Goal: Contribute content: Add original content to the website for others to see

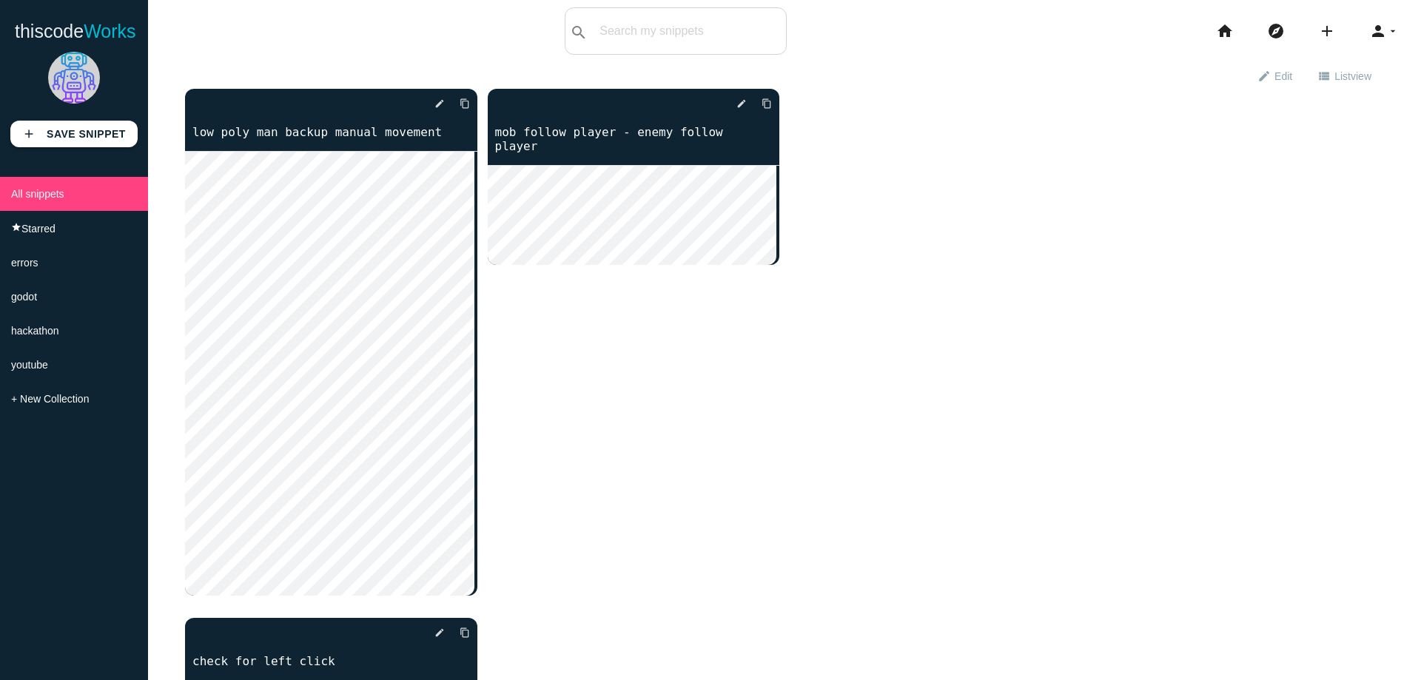
click at [122, 121] on div "add Save Snippet" at bounding box center [74, 95] width 148 height 103
click at [112, 129] on b "Save Snippet" at bounding box center [86, 134] width 79 height 12
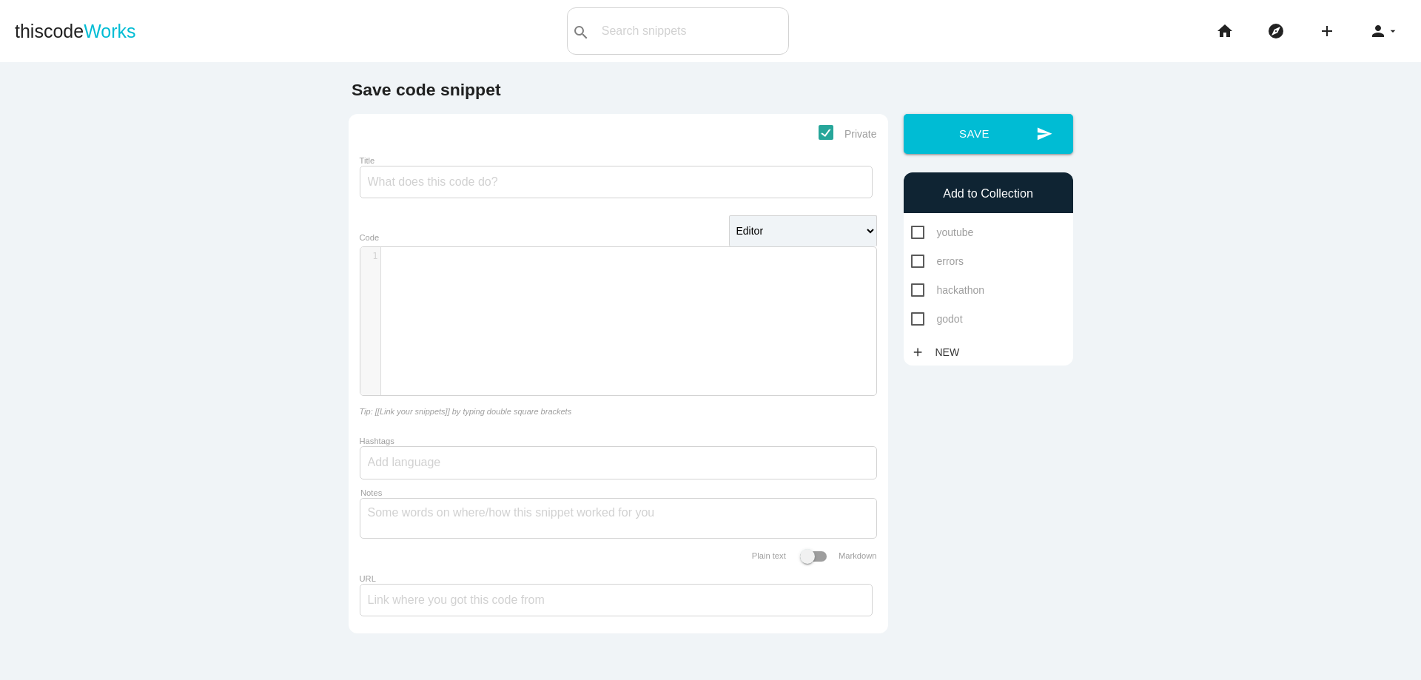
click at [657, 275] on div "​ x 1 ​" at bounding box center [629, 332] width 538 height 170
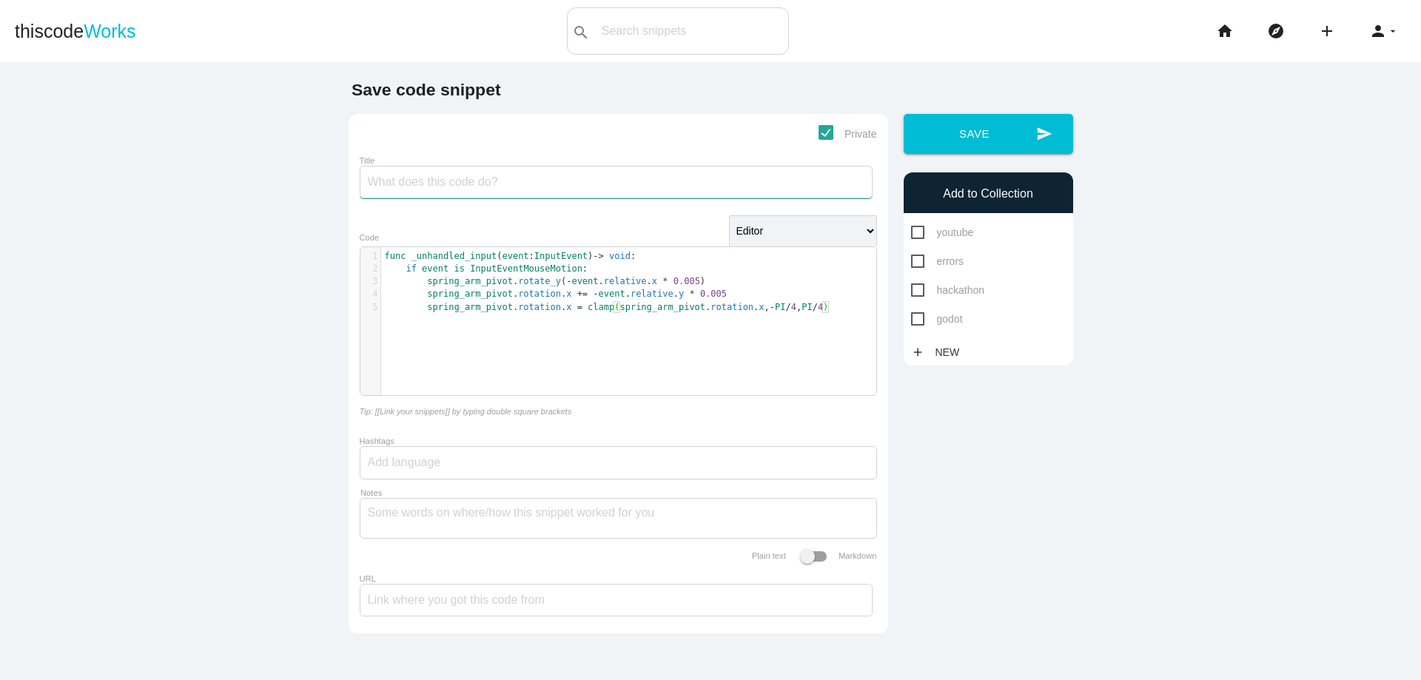
click at [522, 192] on input "Title" at bounding box center [616, 182] width 513 height 33
click at [914, 320] on span "godot" at bounding box center [937, 319] width 52 height 18
click at [914, 320] on input "godot" at bounding box center [916, 315] width 10 height 10
checkbox input "true"
click at [558, 178] on input "Title" at bounding box center [616, 182] width 513 height 33
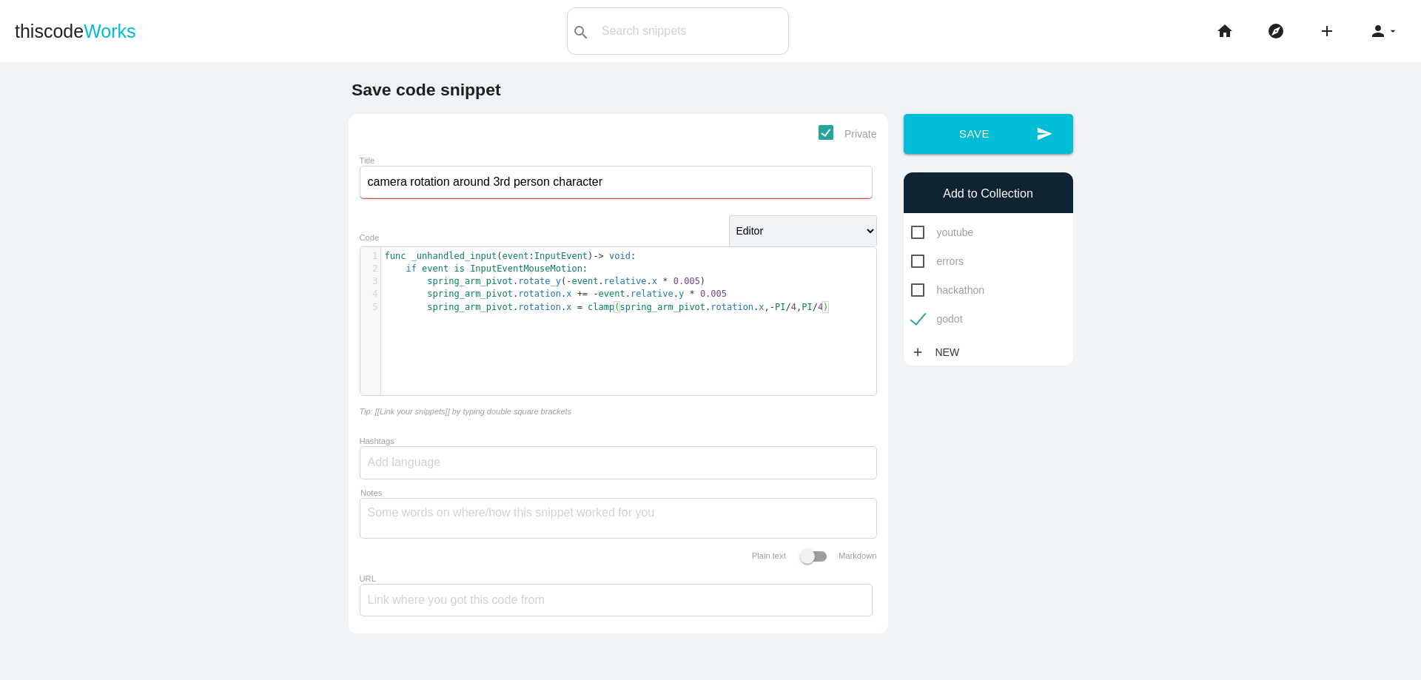
click at [405, 183] on input "camera rotation around 3rd person character" at bounding box center [616, 182] width 513 height 33
type input "camera rotation camera rotate around 3rd person character"
click at [972, 153] on button "send Save" at bounding box center [987, 134] width 169 height 40
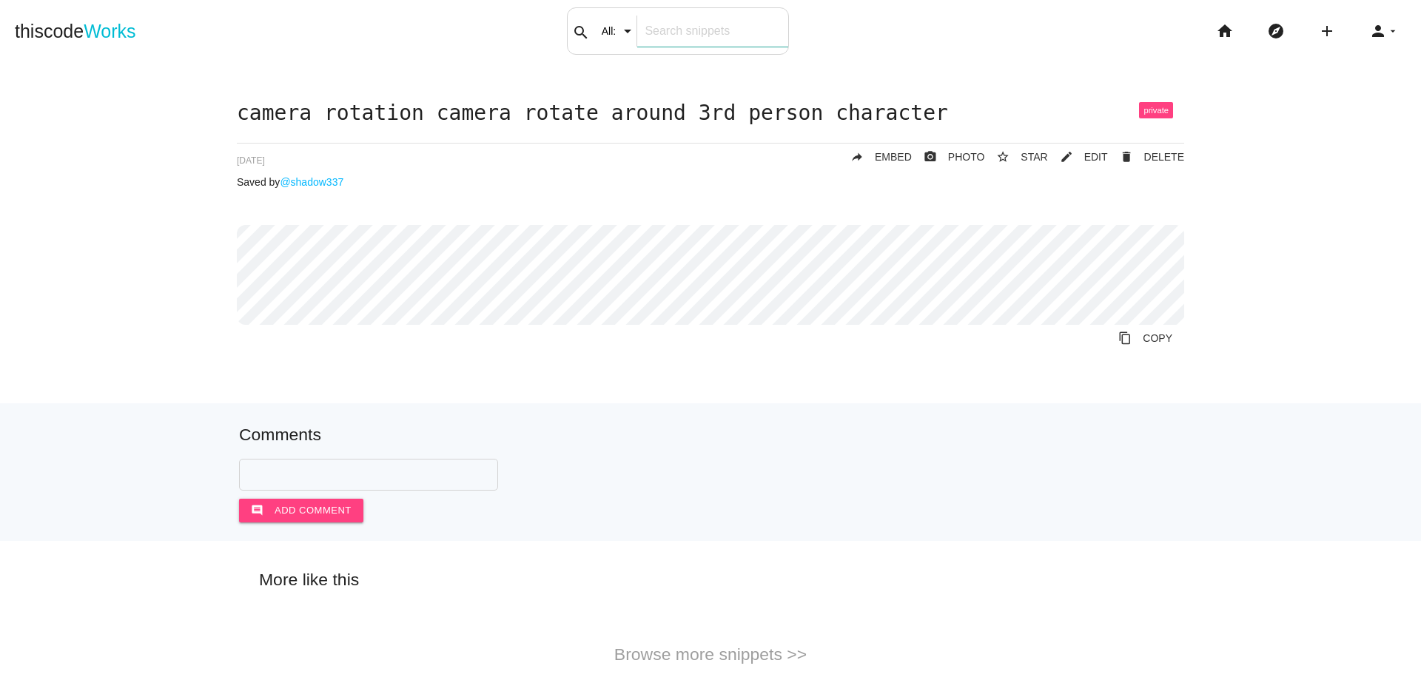
click at [677, 39] on input "text" at bounding box center [712, 31] width 150 height 31
click at [1216, 29] on icon "home" at bounding box center [1225, 30] width 18 height 47
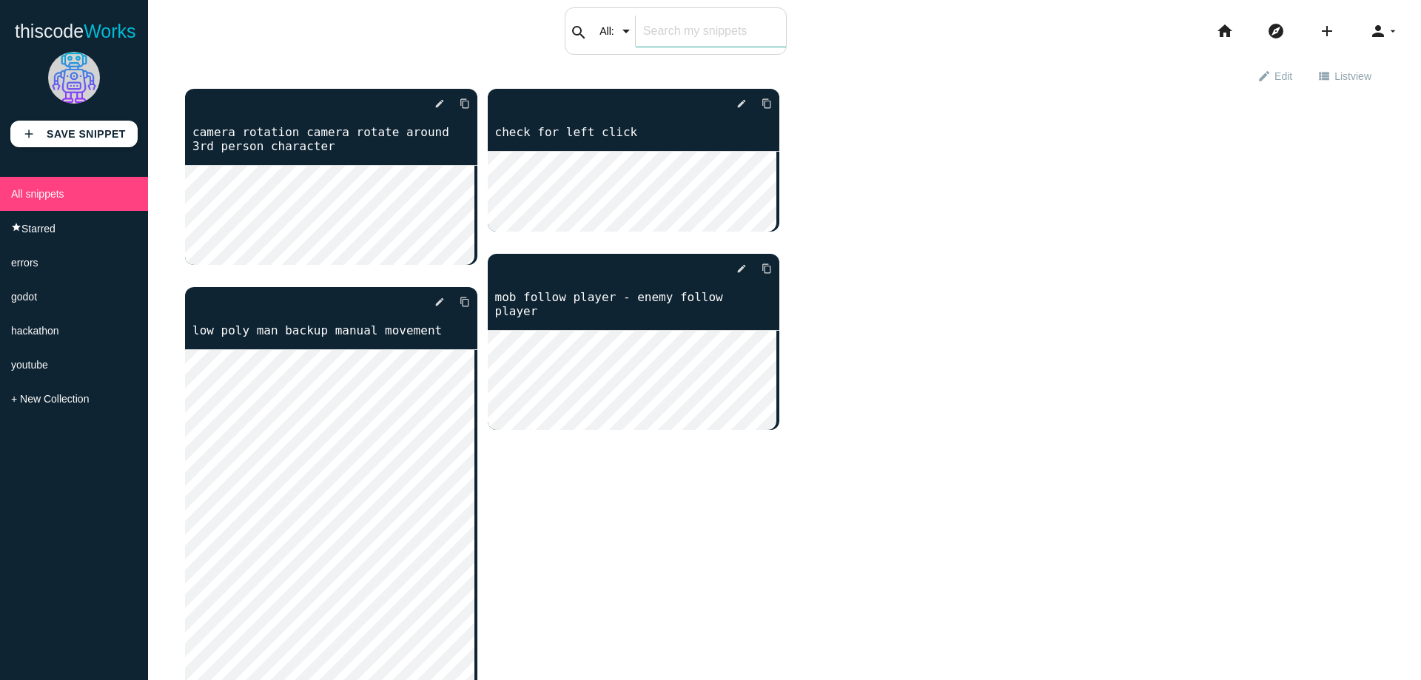
click at [686, 32] on input "text" at bounding box center [711, 31] width 150 height 31
type input "camera rotate"
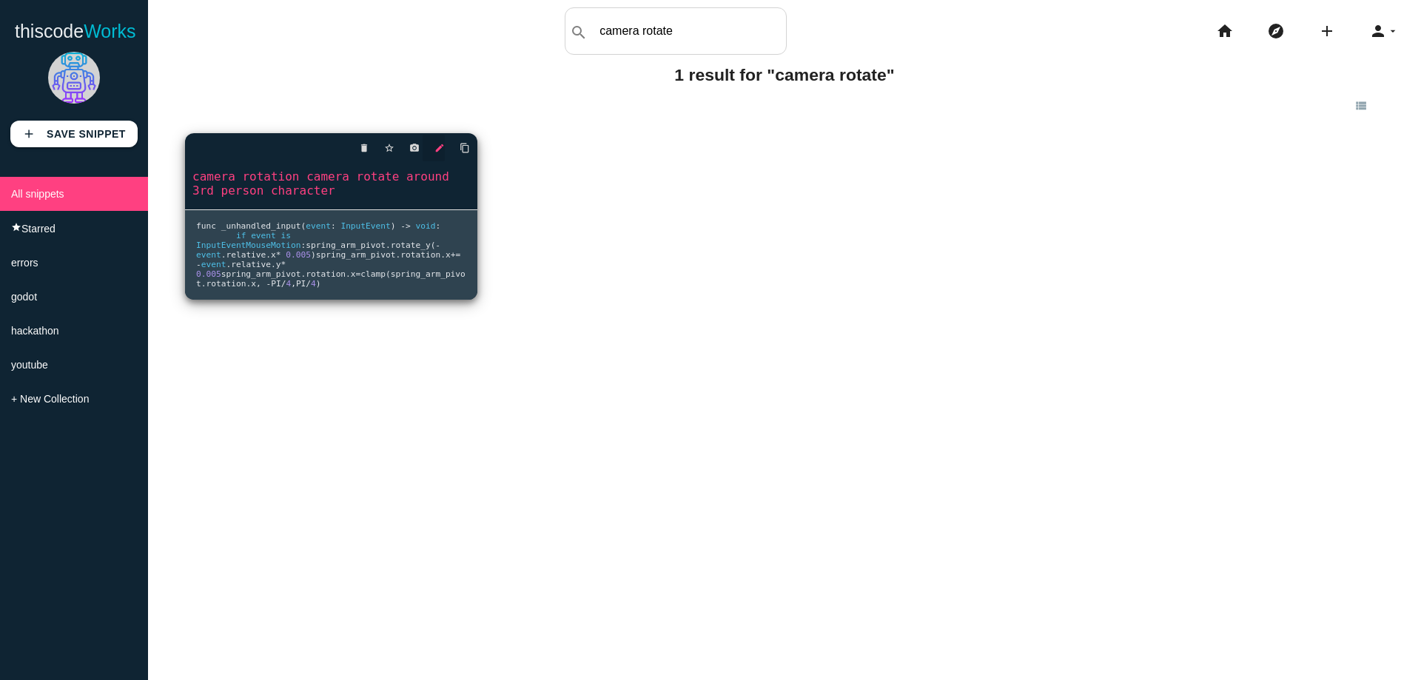
click at [439, 141] on icon "edit" at bounding box center [439, 148] width 10 height 27
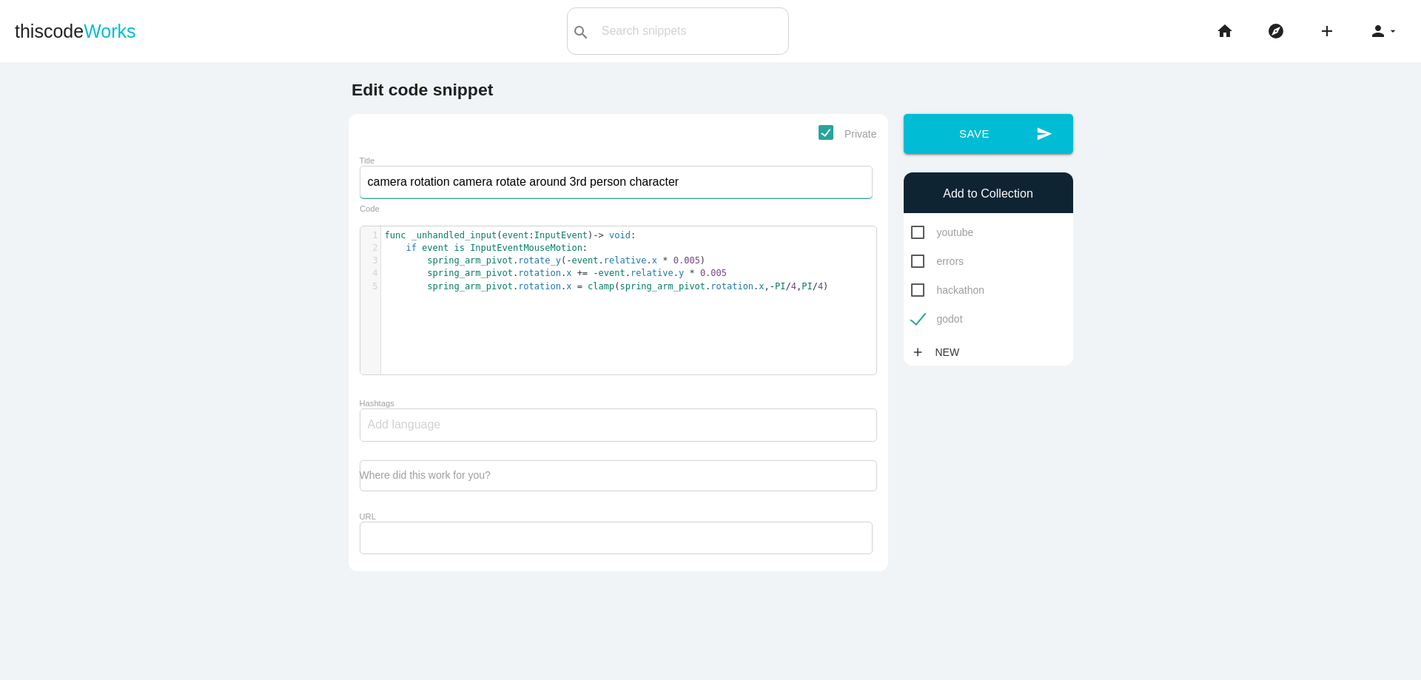
drag, startPoint x: 521, startPoint y: 186, endPoint x: 445, endPoint y: 182, distance: 76.3
click at [445, 182] on input "camera rotation camera rotate around 3rd person character" at bounding box center [616, 182] width 513 height 33
type input "camera rotation around 3rd person character"
click at [1017, 141] on button "send Save" at bounding box center [987, 134] width 169 height 40
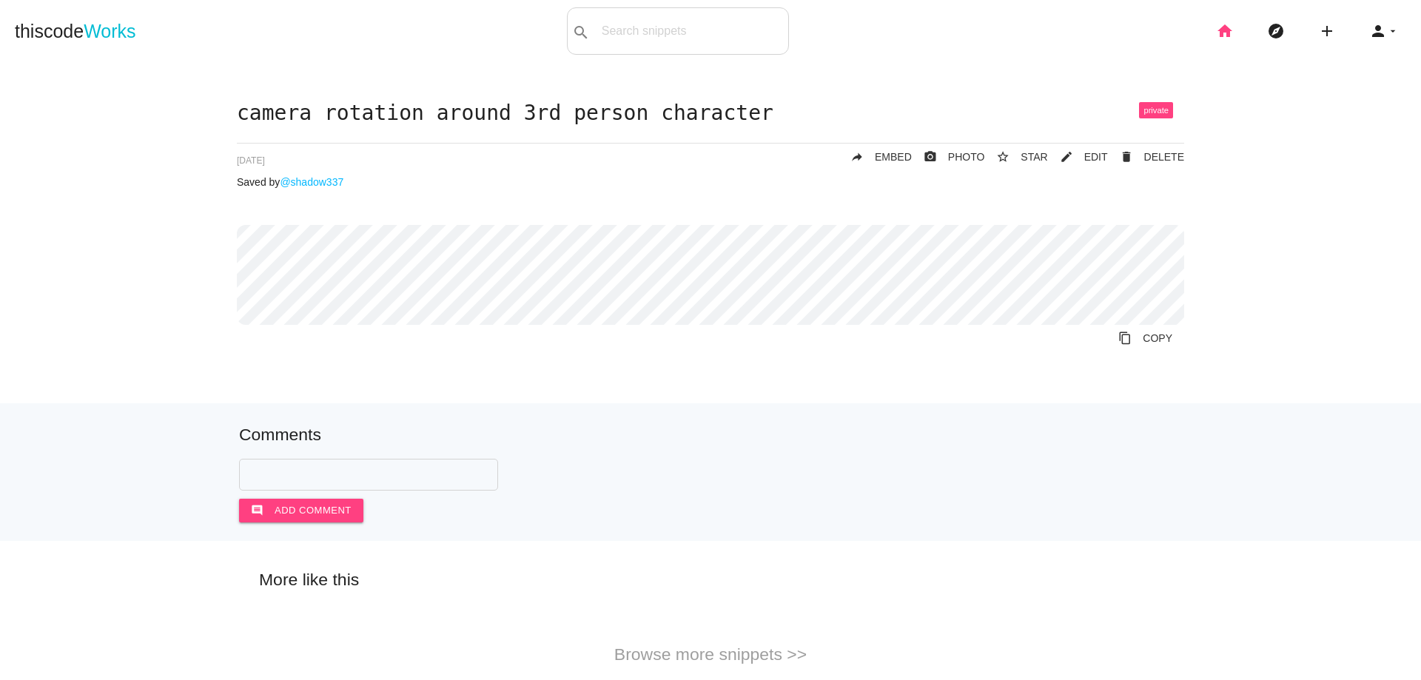
click at [1216, 33] on icon "home" at bounding box center [1225, 30] width 18 height 47
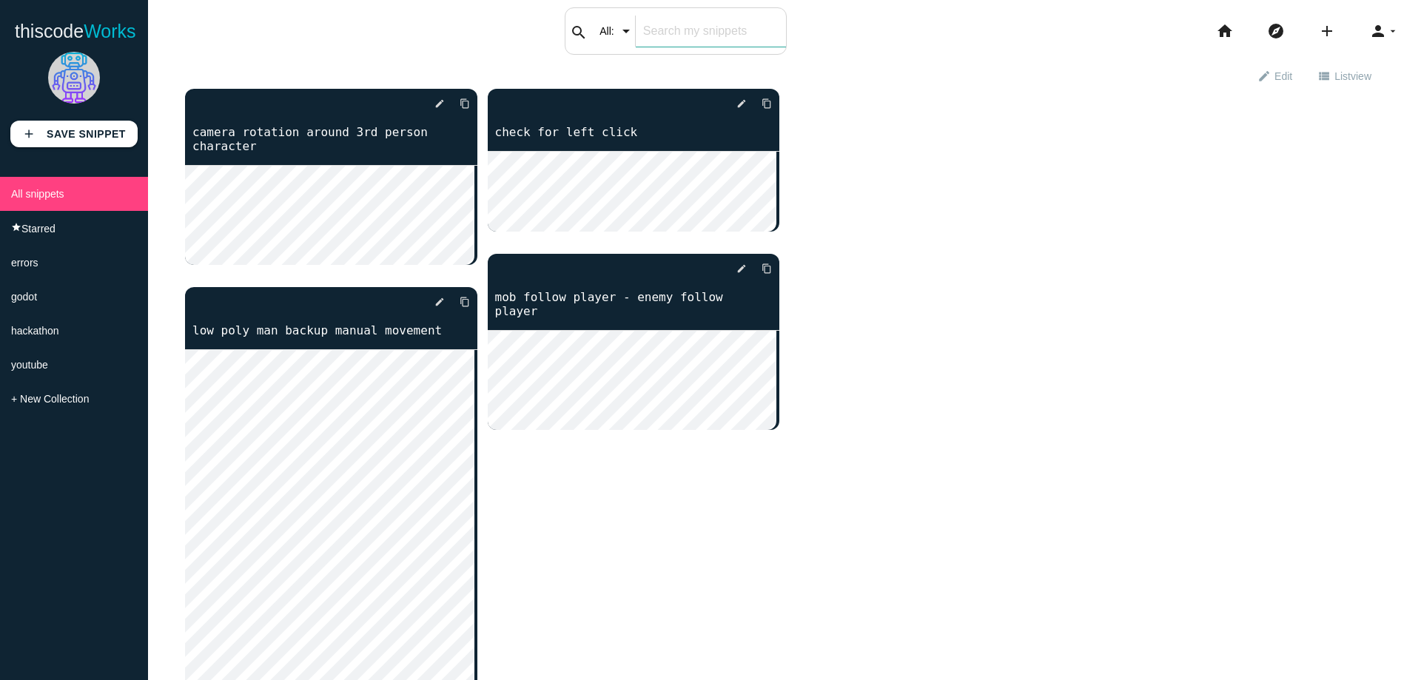
click at [680, 32] on input "text" at bounding box center [711, 31] width 150 height 31
type input "camera rotate"
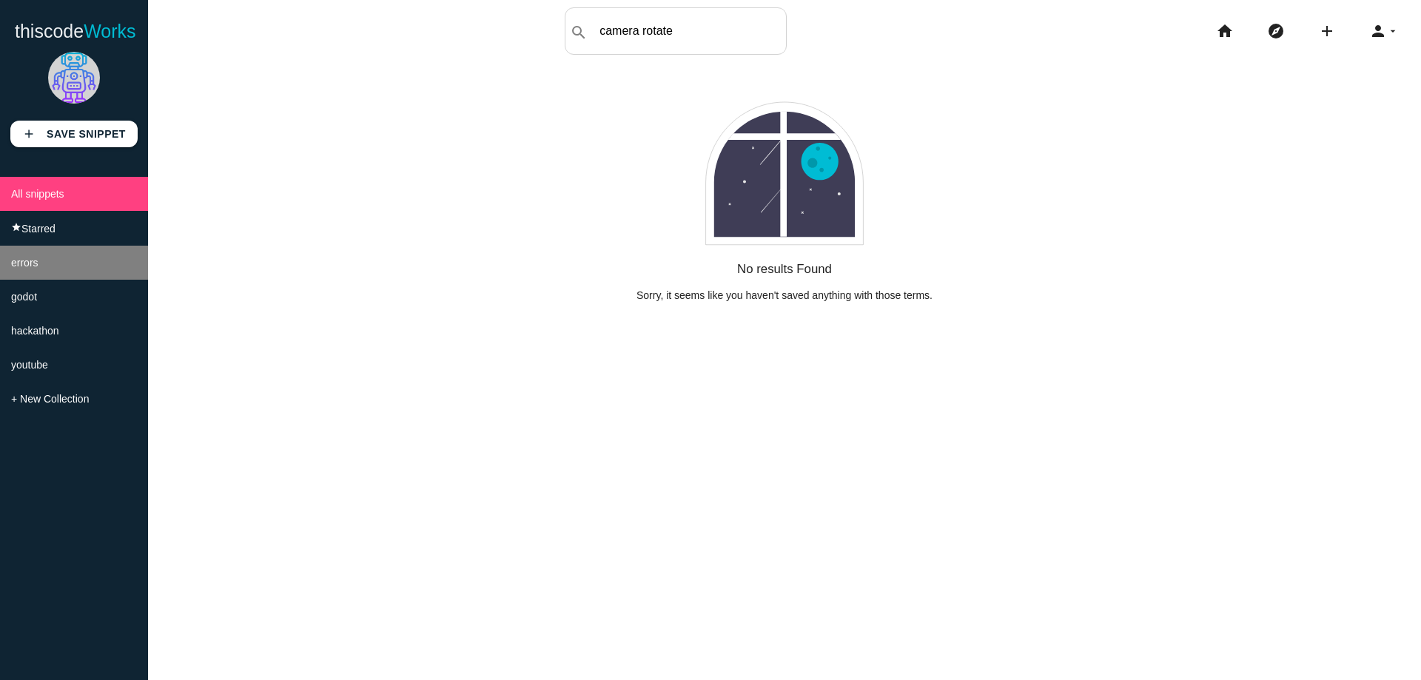
click at [81, 266] on li "errors" at bounding box center [74, 263] width 148 height 34
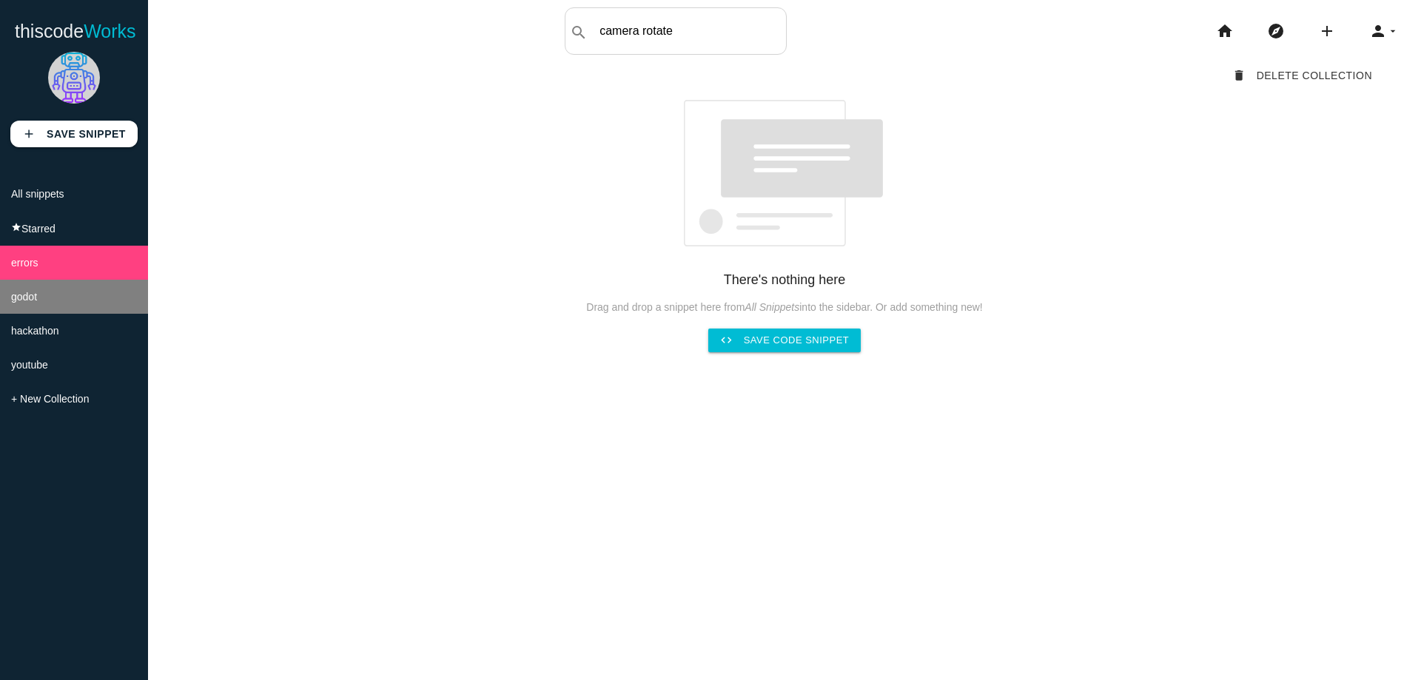
click at [78, 307] on li "godot" at bounding box center [74, 297] width 148 height 34
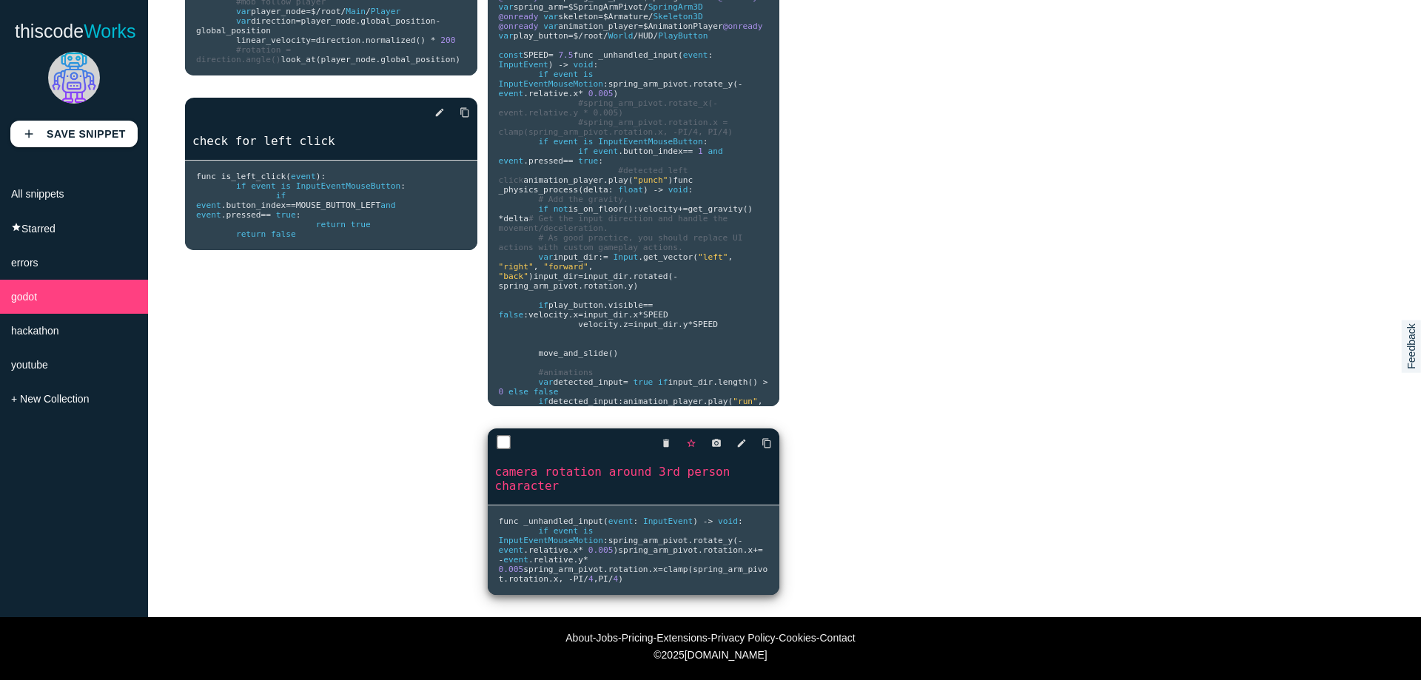
scroll to position [221, 0]
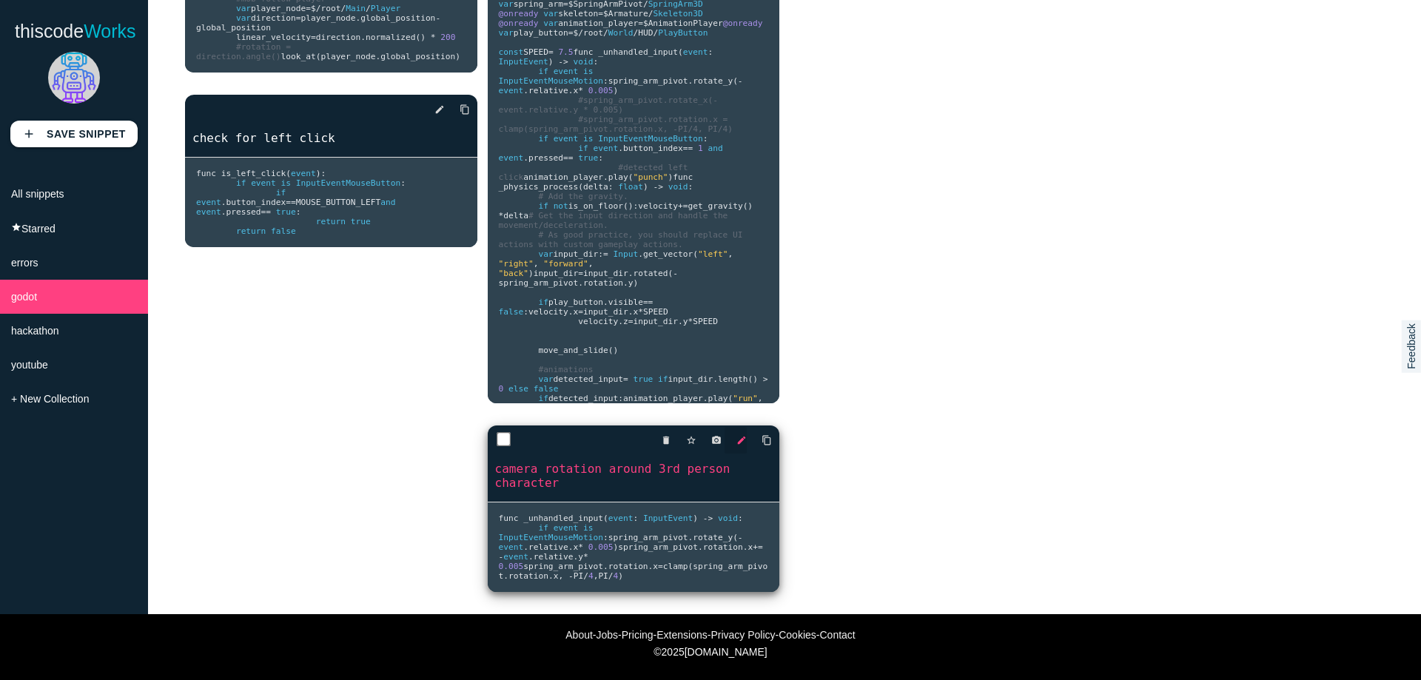
click at [736, 427] on icon "edit" at bounding box center [741, 440] width 10 height 27
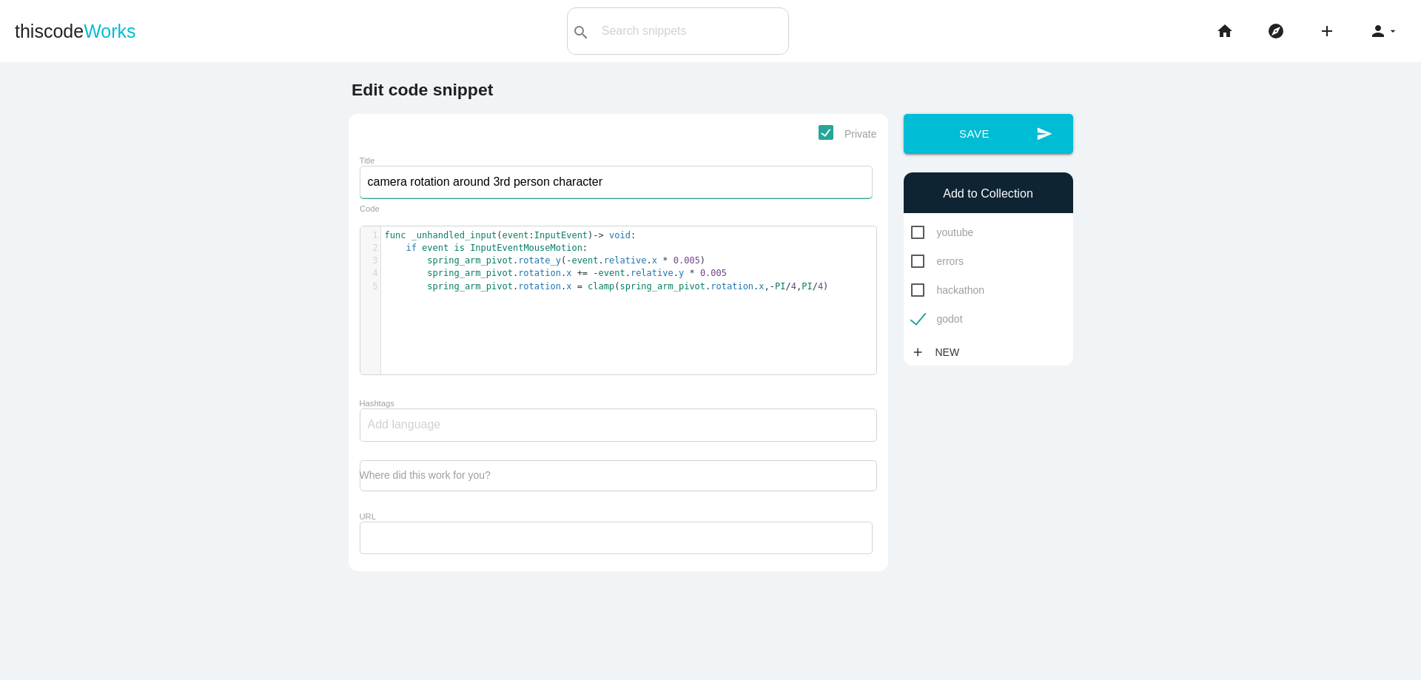
click at [454, 189] on input "camera rotation around 3rd person character" at bounding box center [616, 182] width 513 height 33
type input "camera rotation camera rotate around 3rd person character"
click at [948, 137] on button "send Save" at bounding box center [987, 134] width 169 height 40
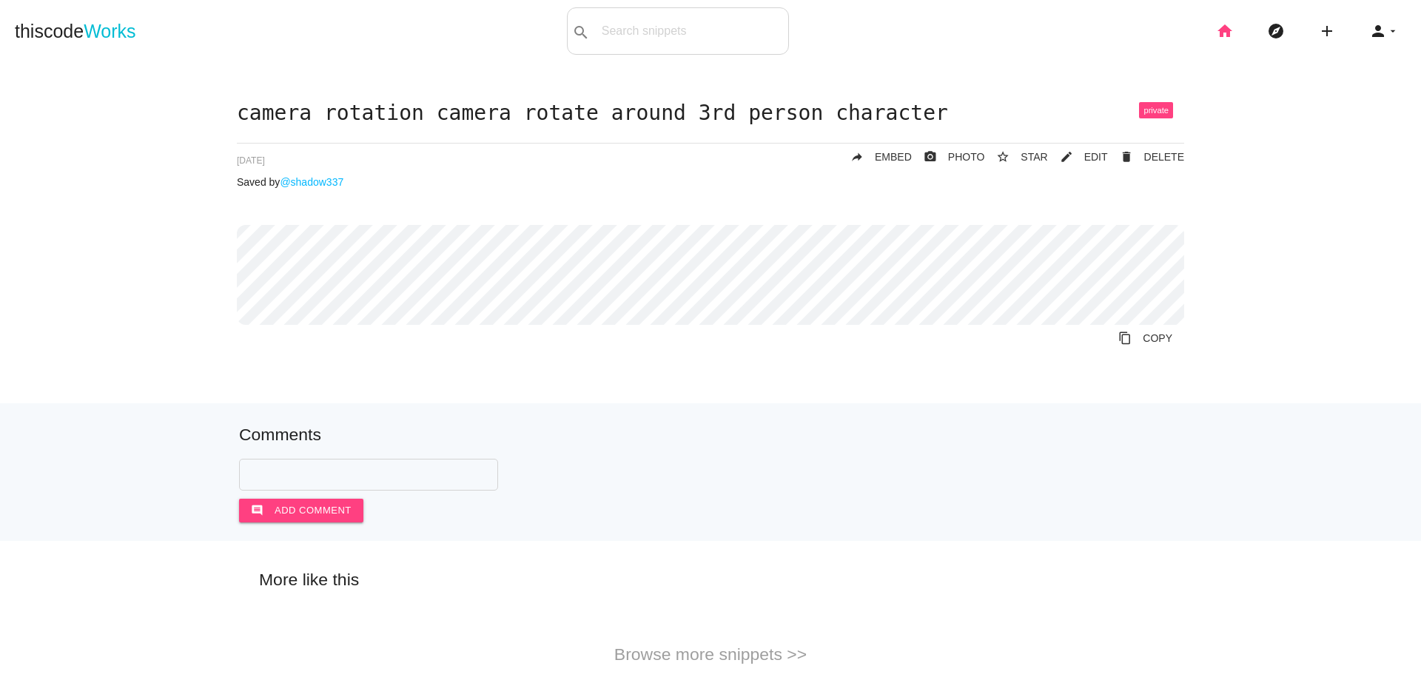
click at [1216, 36] on icon "home" at bounding box center [1225, 30] width 18 height 47
